Goal: Task Accomplishment & Management: Manage account settings

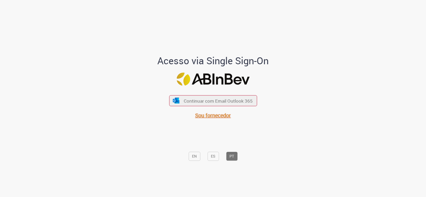
click at [218, 115] on span "Sou fornecedor" at bounding box center [213, 115] width 36 height 7
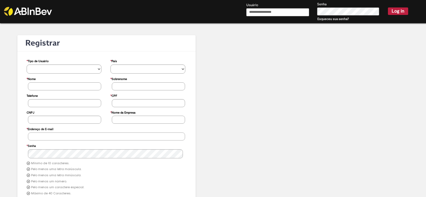
type input "**********"
click at [396, 10] on button "Log in" at bounding box center [398, 10] width 20 height 7
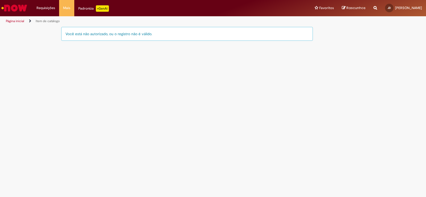
click at [111, 34] on div "Você está não autorizado, ou o registro não é válido." at bounding box center [187, 34] width 252 height 14
click at [44, 23] on link "Exibir Todas as Solicitações" at bounding box center [62, 22] width 59 height 6
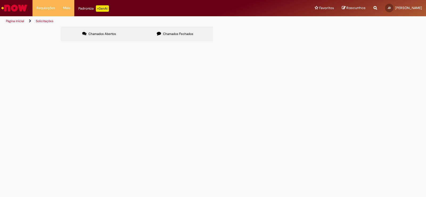
click at [0, 0] on div "Não há registros em Item solicitado usando este filtro" at bounding box center [0, 0] width 0 height 0
click at [392, 19] on link "Perfil" at bounding box center [402, 21] width 42 height 6
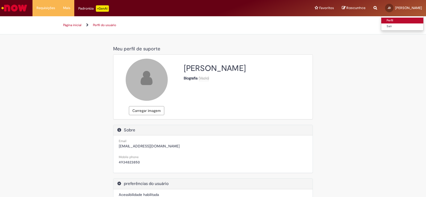
select select "**********"
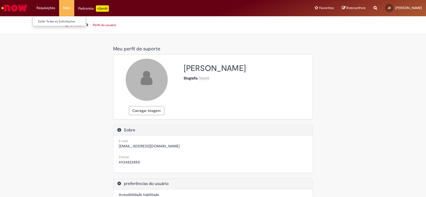
click at [42, 9] on li "Requisições Exibir Todas as Solicitações" at bounding box center [45, 8] width 27 height 16
click at [48, 23] on link "Exibir Todas as Solicitações" at bounding box center [62, 22] width 59 height 6
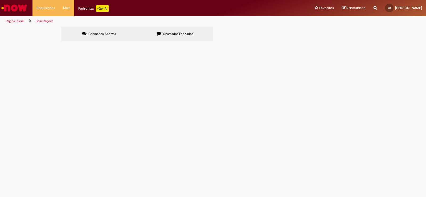
click at [117, 35] on label "Chamados Abertos" at bounding box center [99, 34] width 76 height 14
click at [0, 0] on div "Não há registros em Item solicitado usando este filtro" at bounding box center [0, 0] width 0 height 0
click at [111, 31] on label "Chamados Abertos" at bounding box center [99, 34] width 76 height 14
click at [0, 0] on button at bounding box center [0, 0] width 0 height 0
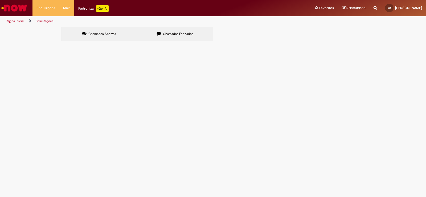
click at [0, 0] on div "Não há registros em Item solicitado usando este filtro" at bounding box center [0, 0] width 0 height 0
click at [0, 0] on button at bounding box center [0, 0] width 0 height 0
click at [0, 0] on input "Pesquisar" at bounding box center [0, 0] width 0 height 0
type input "******"
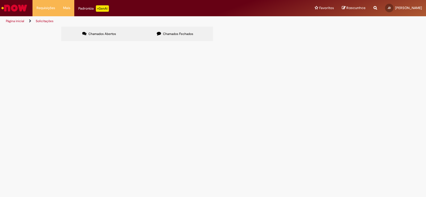
click at [0, 0] on button "Pesquisar" at bounding box center [0, 0] width 0 height 0
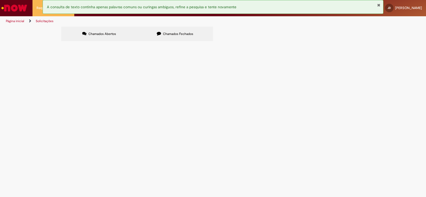
click at [9, 22] on font "Página inicial" at bounding box center [15, 21] width 18 height 4
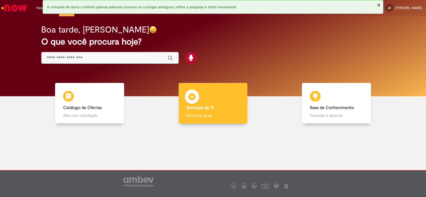
click at [214, 112] on div "Serviços de TI Serviços de TI Encontre ajuda" at bounding box center [213, 103] width 69 height 41
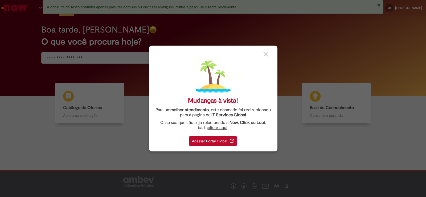
click at [218, 143] on div "Acessar Portal Global" at bounding box center [212, 141] width 47 height 10
